Goal: Navigation & Orientation: Find specific page/section

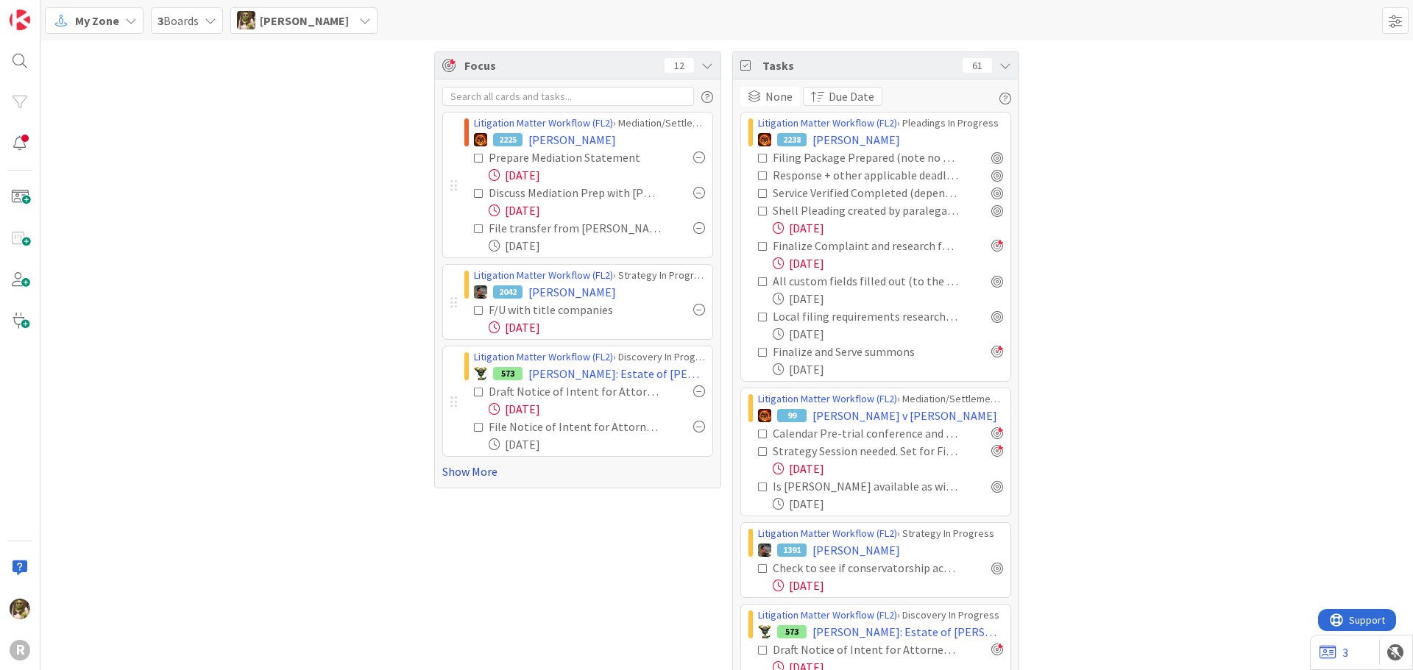
click at [472, 475] on link "Show More" at bounding box center [577, 472] width 271 height 18
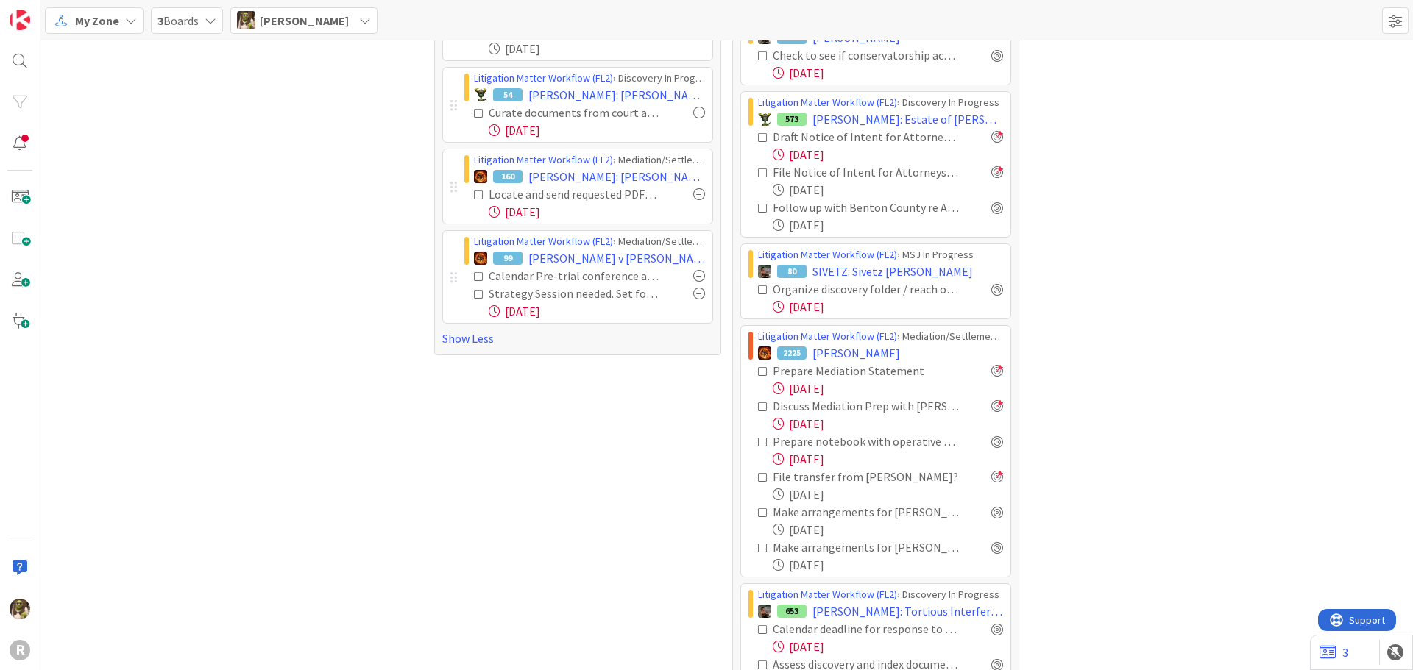
scroll to position [515, 0]
click at [995, 439] on div at bounding box center [997, 439] width 12 height 12
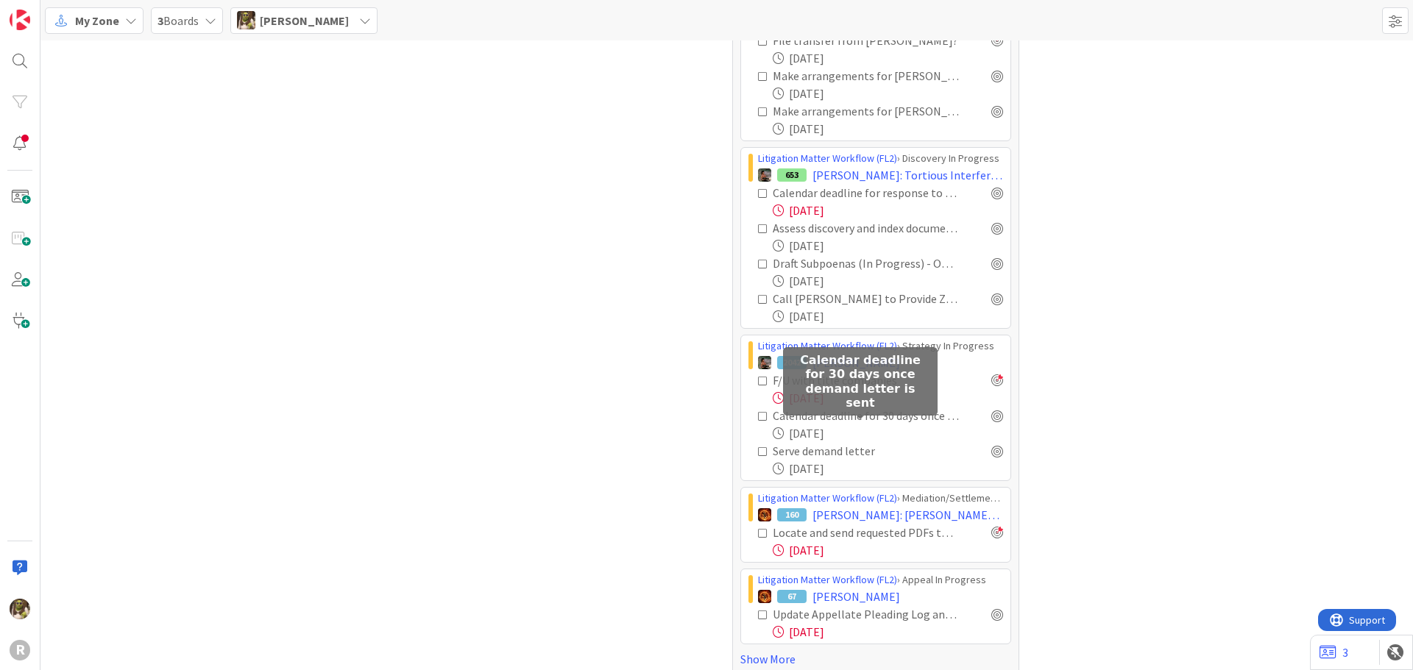
scroll to position [966, 0]
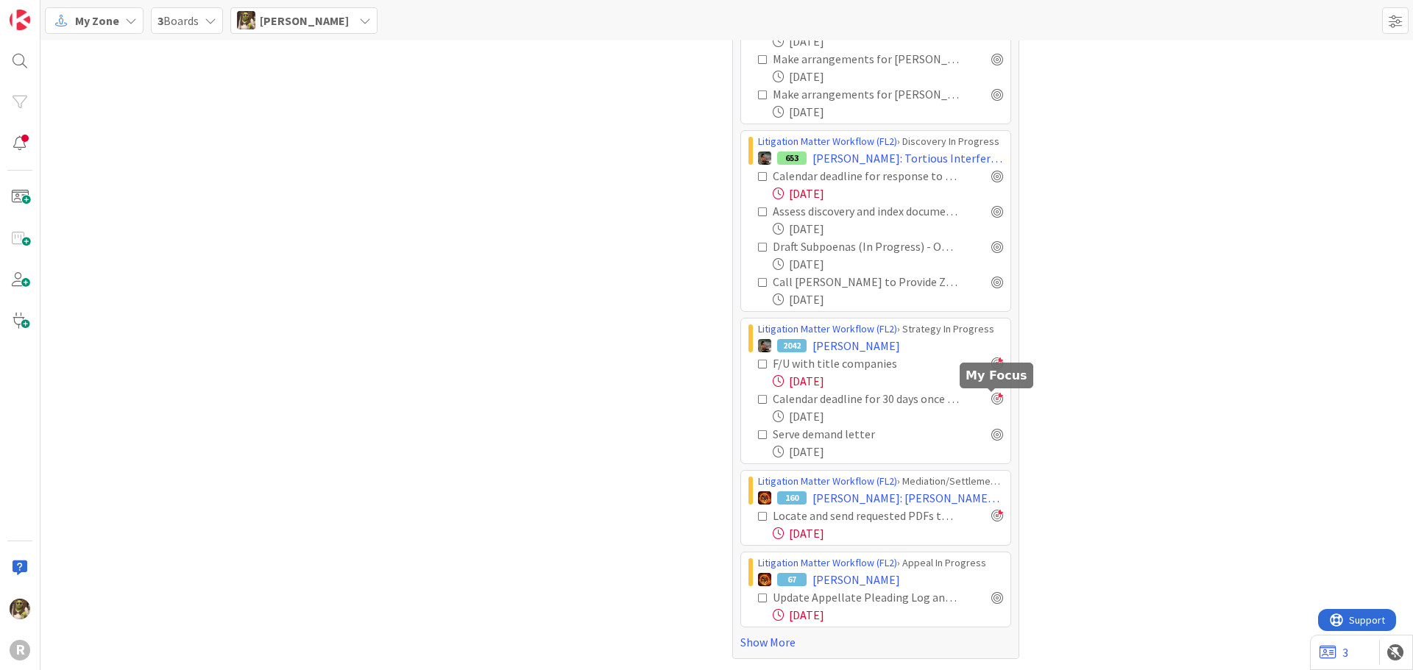
click at [991, 400] on div at bounding box center [997, 399] width 12 height 12
click at [991, 436] on div at bounding box center [997, 434] width 12 height 12
click at [991, 364] on div at bounding box center [997, 364] width 12 height 12
click at [763, 647] on link "Show More" at bounding box center [875, 643] width 271 height 18
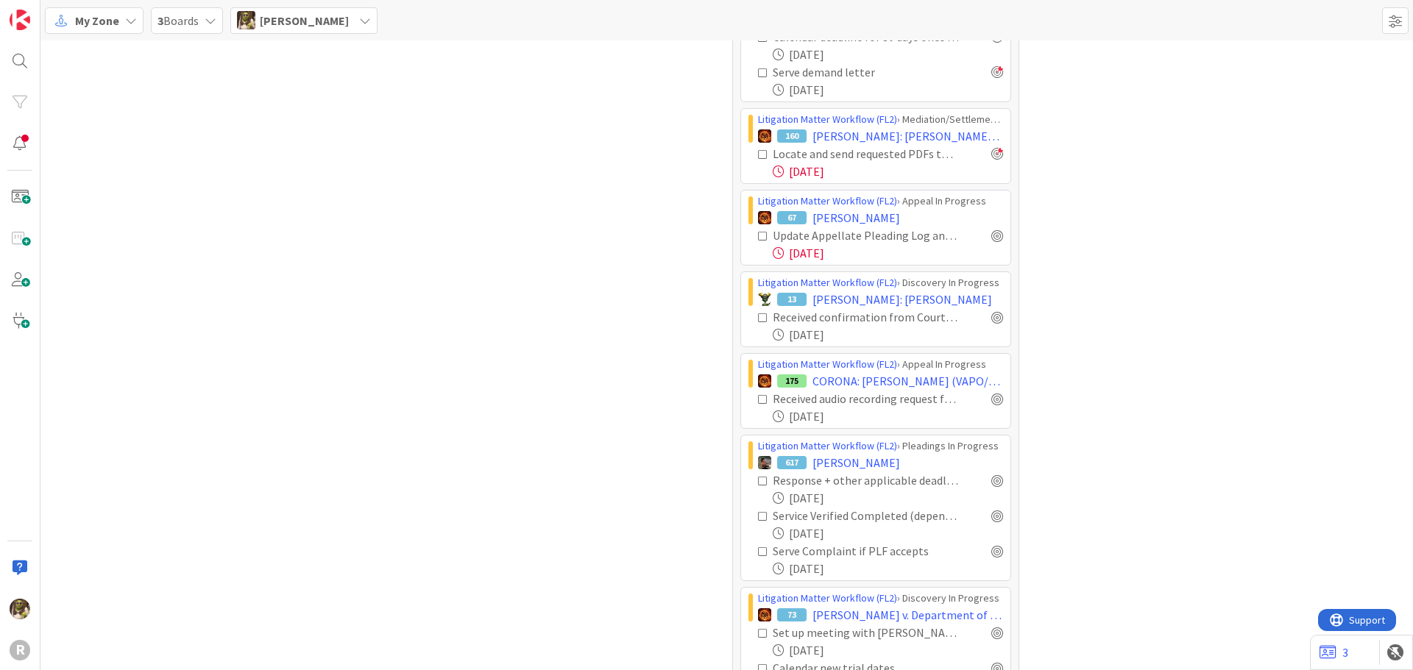
scroll to position [1334, 0]
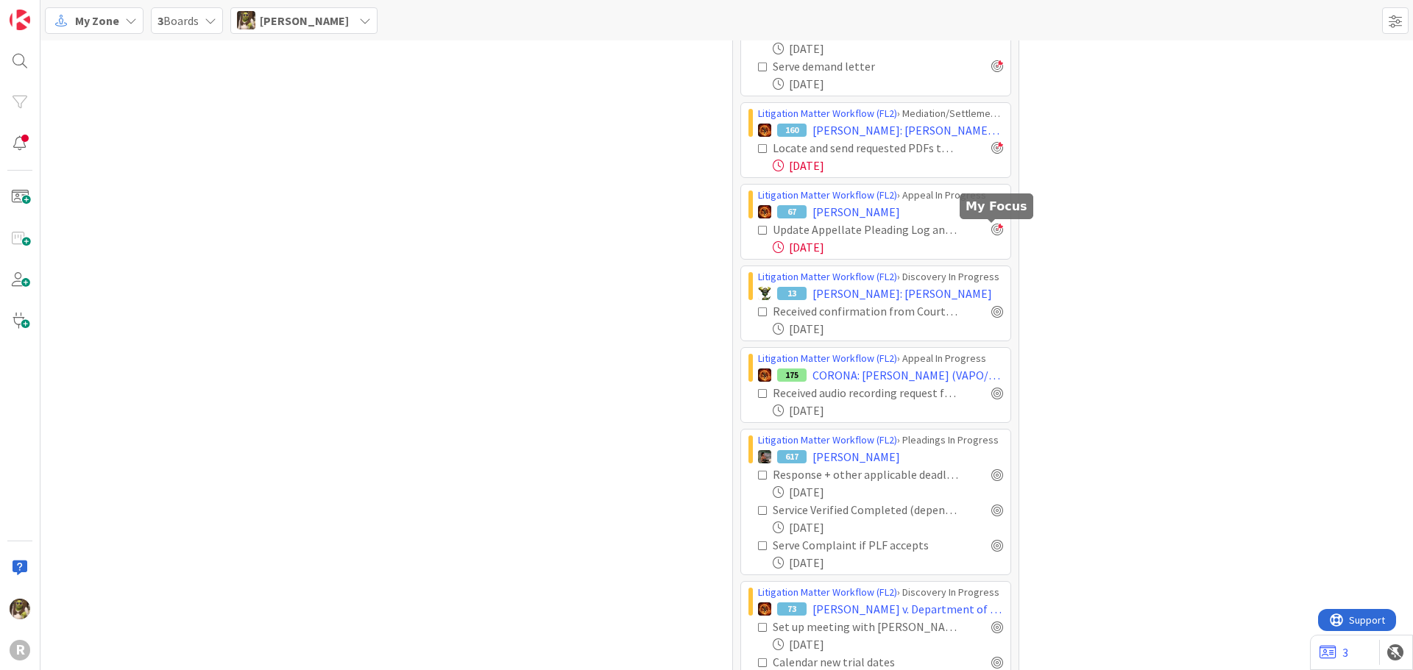
click at [993, 227] on div at bounding box center [997, 230] width 12 height 12
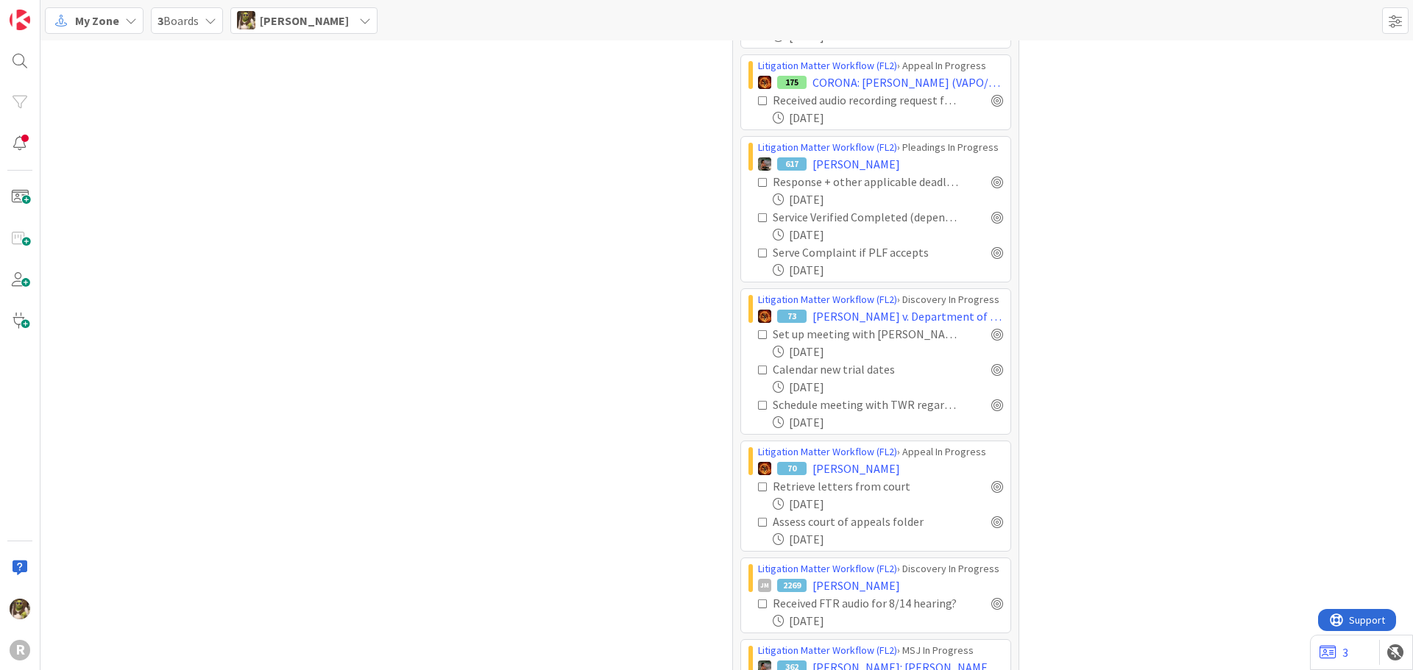
scroll to position [1629, 0]
click at [991, 373] on div at bounding box center [997, 368] width 12 height 12
click at [991, 371] on div at bounding box center [997, 368] width 12 height 12
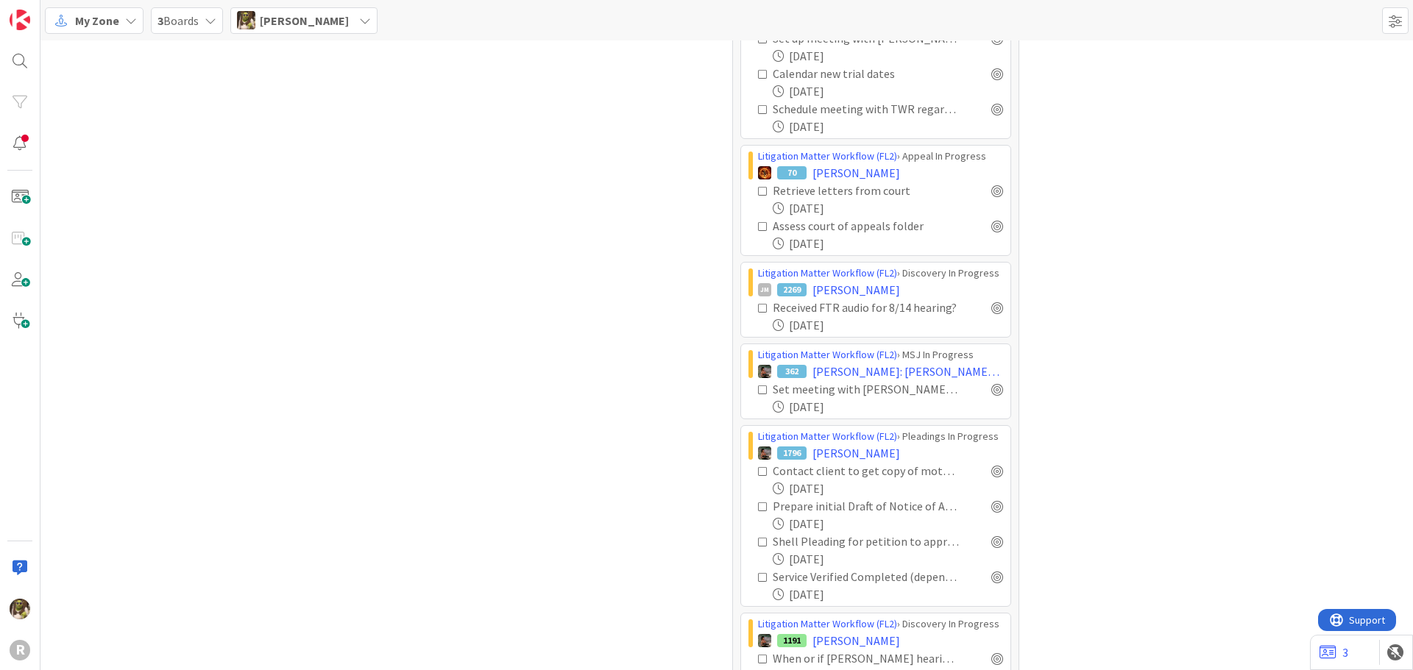
scroll to position [1997, 0]
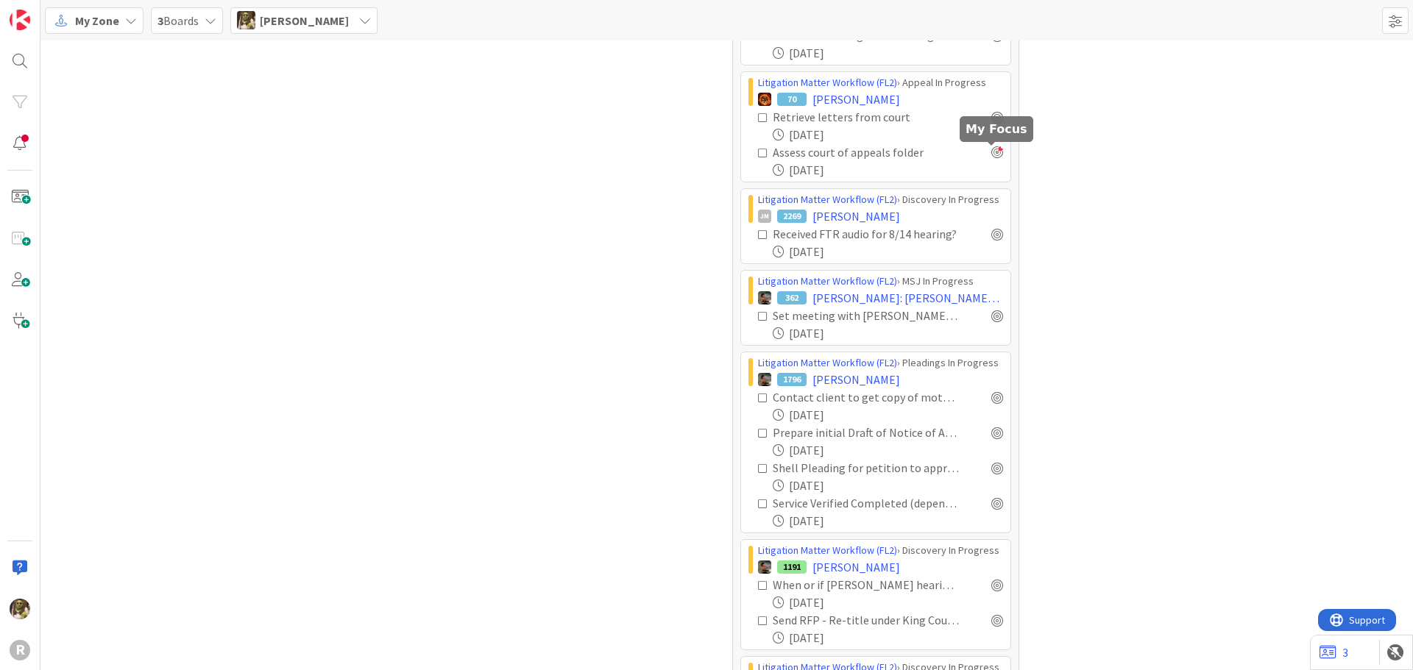
click at [994, 152] on div at bounding box center [997, 152] width 12 height 12
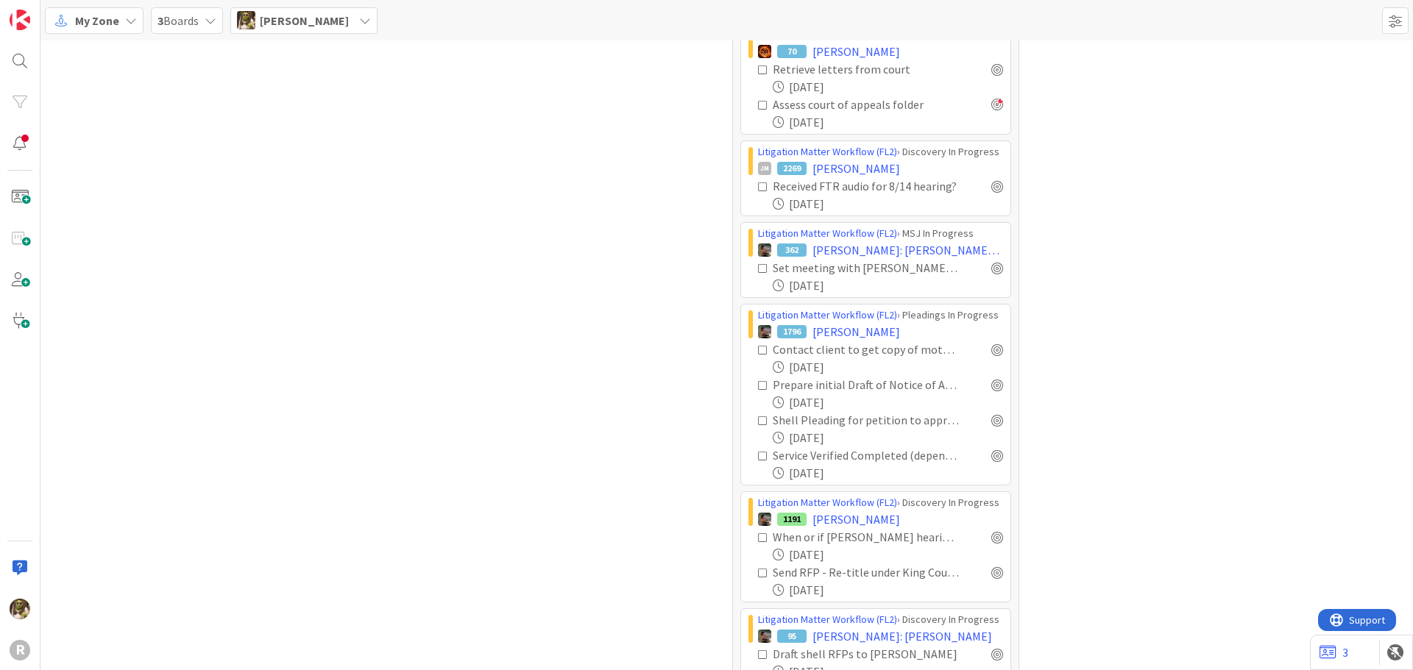
scroll to position [2070, 0]
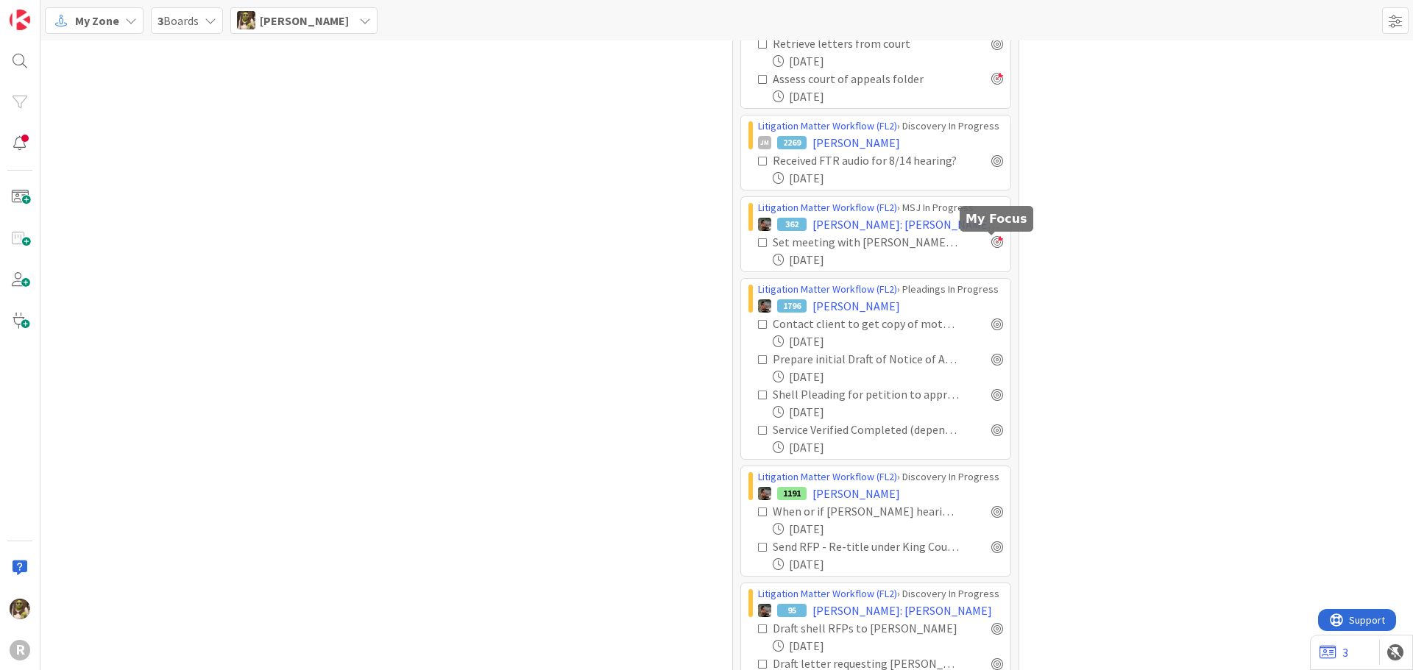
click at [991, 244] on div at bounding box center [997, 242] width 12 height 12
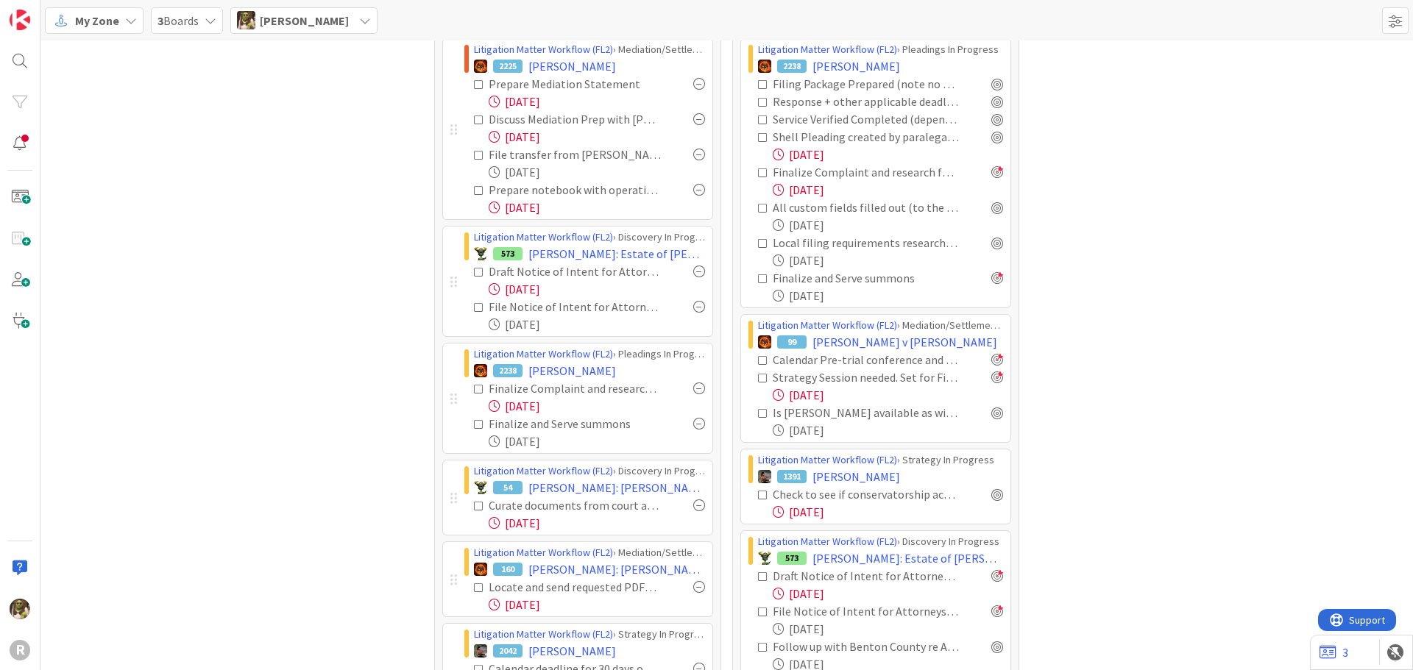
scroll to position [56, 0]
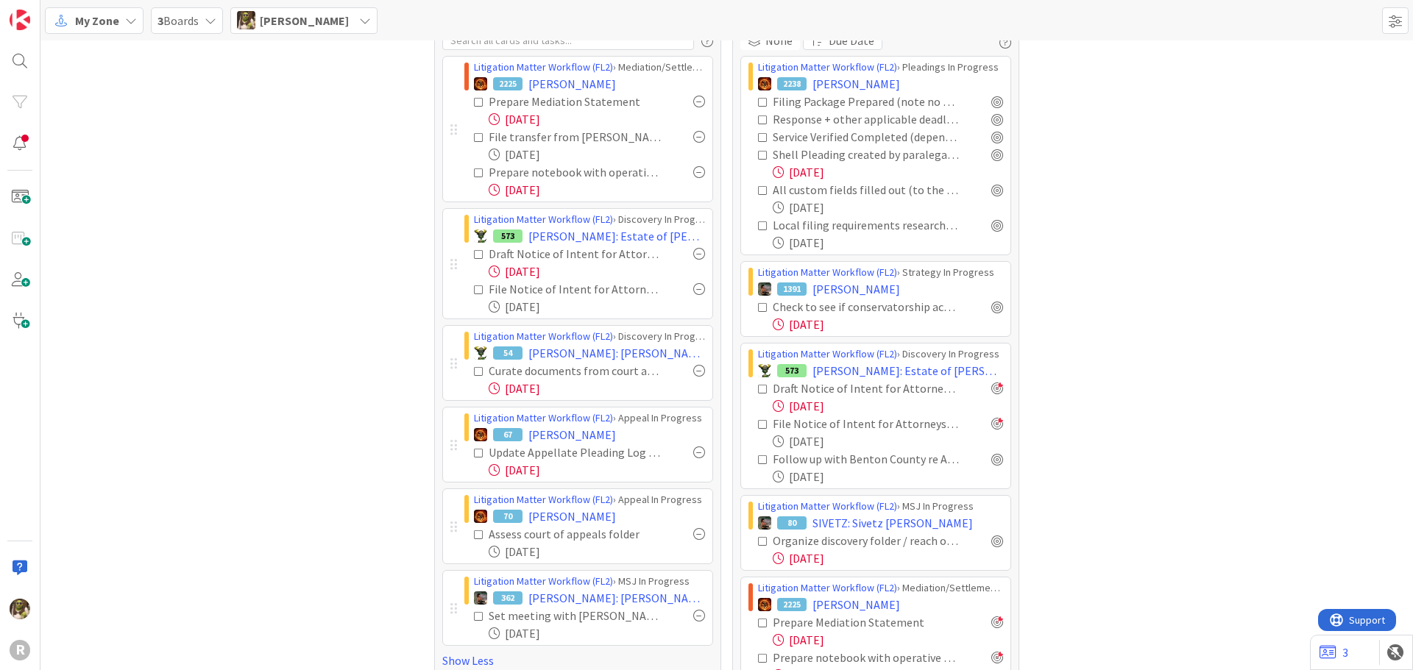
drag, startPoint x: 85, startPoint y: 96, endPoint x: 1175, endPoint y: 400, distance: 1131.7
